Goal: Task Accomplishment & Management: Use online tool/utility

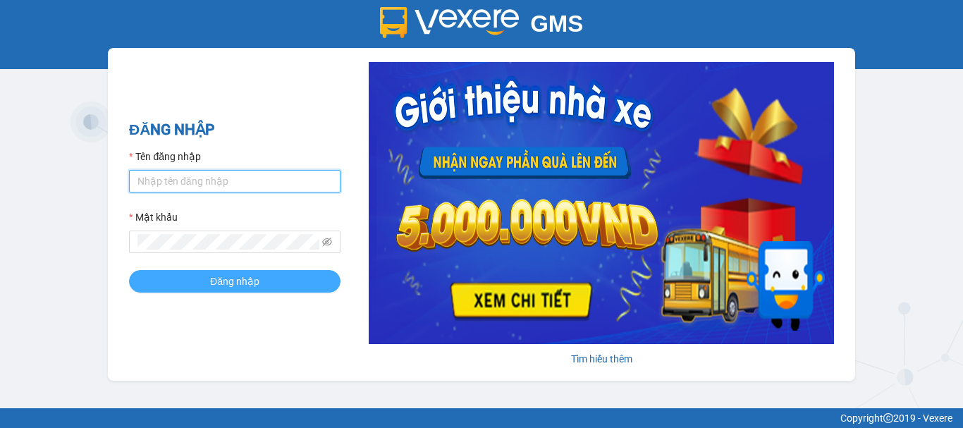
type input "camloan.cuctunglimo"
click at [298, 283] on button "Đăng nhập" at bounding box center [235, 281] width 212 height 23
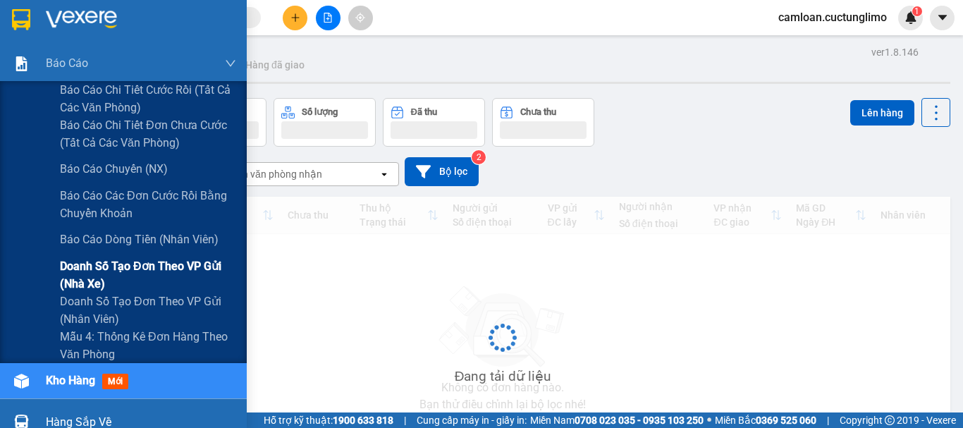
click at [73, 270] on span "Doanh số tạo đơn theo VP gửi (nhà xe)" at bounding box center [148, 274] width 176 height 35
